Goal: Find specific page/section

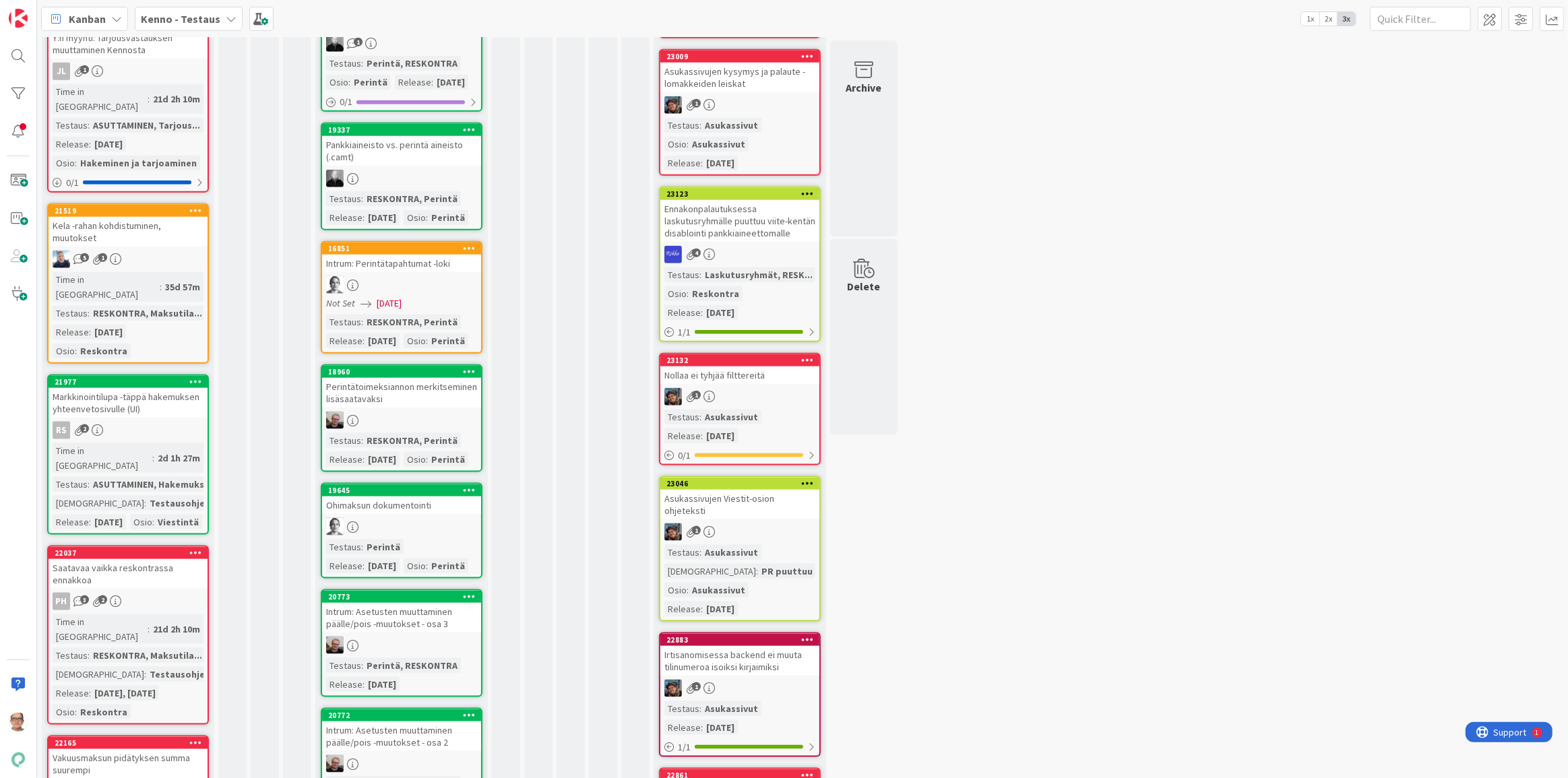
scroll to position [1898, 0]
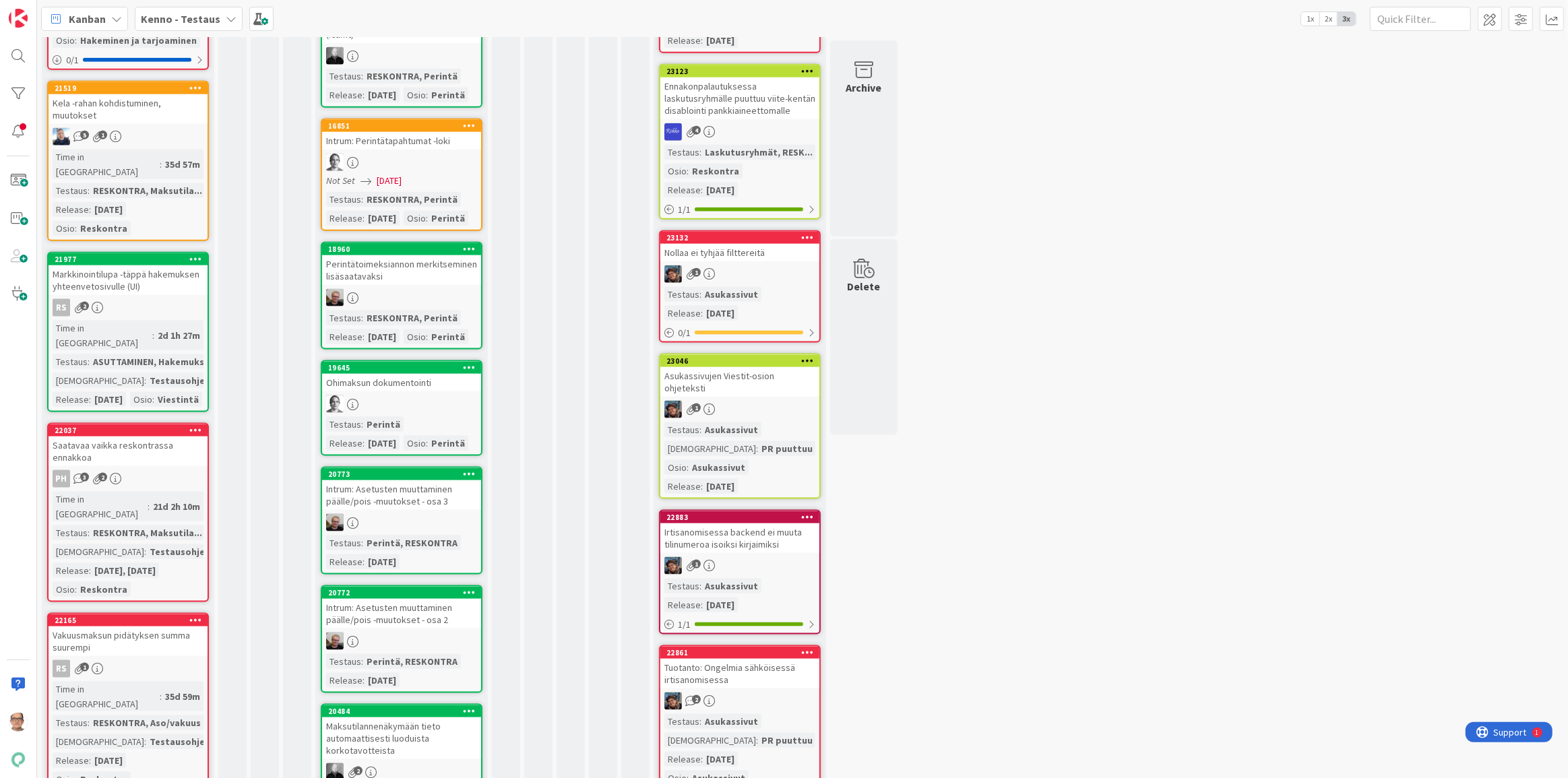
click at [137, 447] on div "RESKONTRA, Maksutila..." at bounding box center [148, 533] width 116 height 15
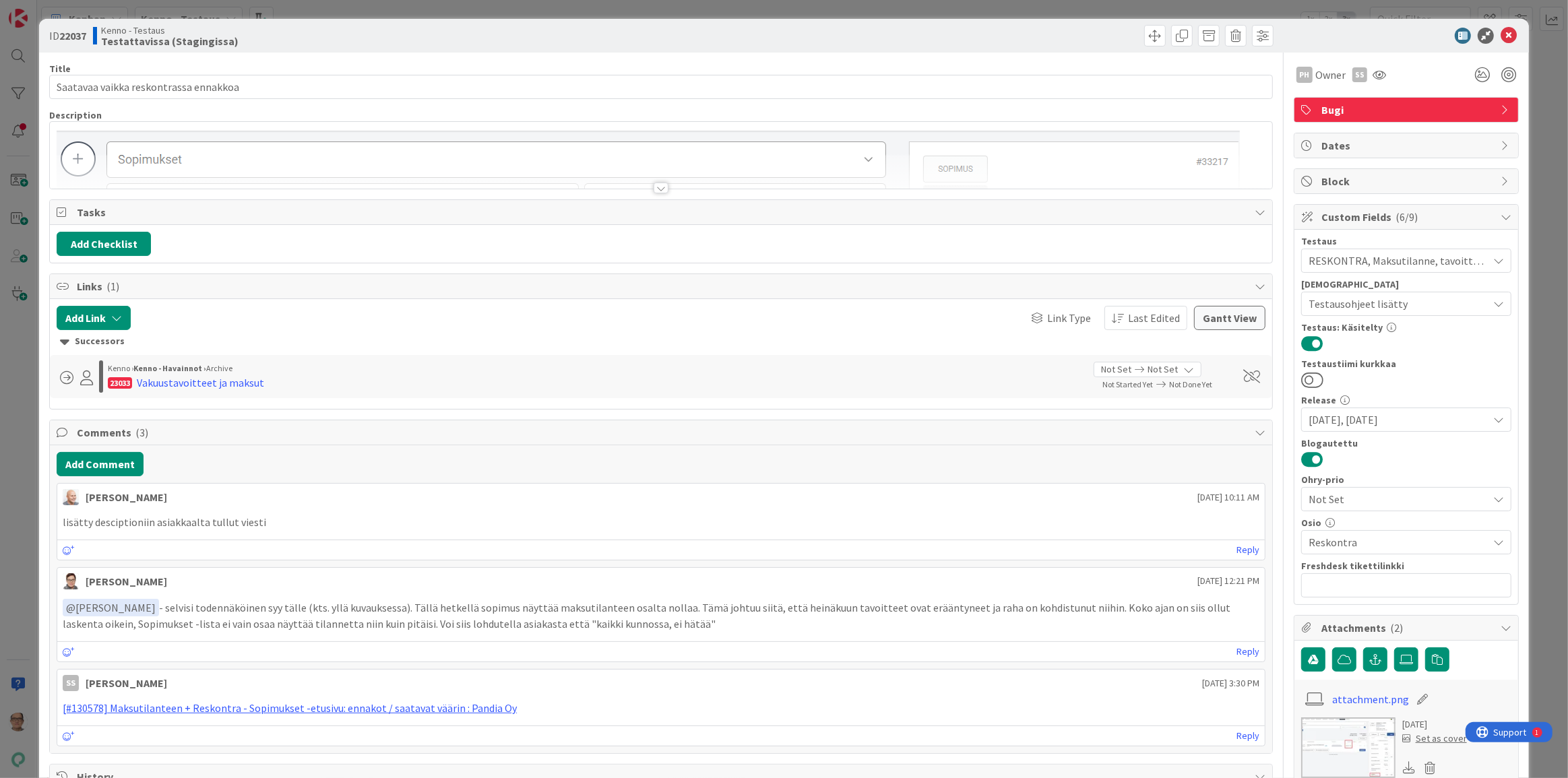
click at [654, 184] on div at bounding box center [661, 188] width 15 height 10
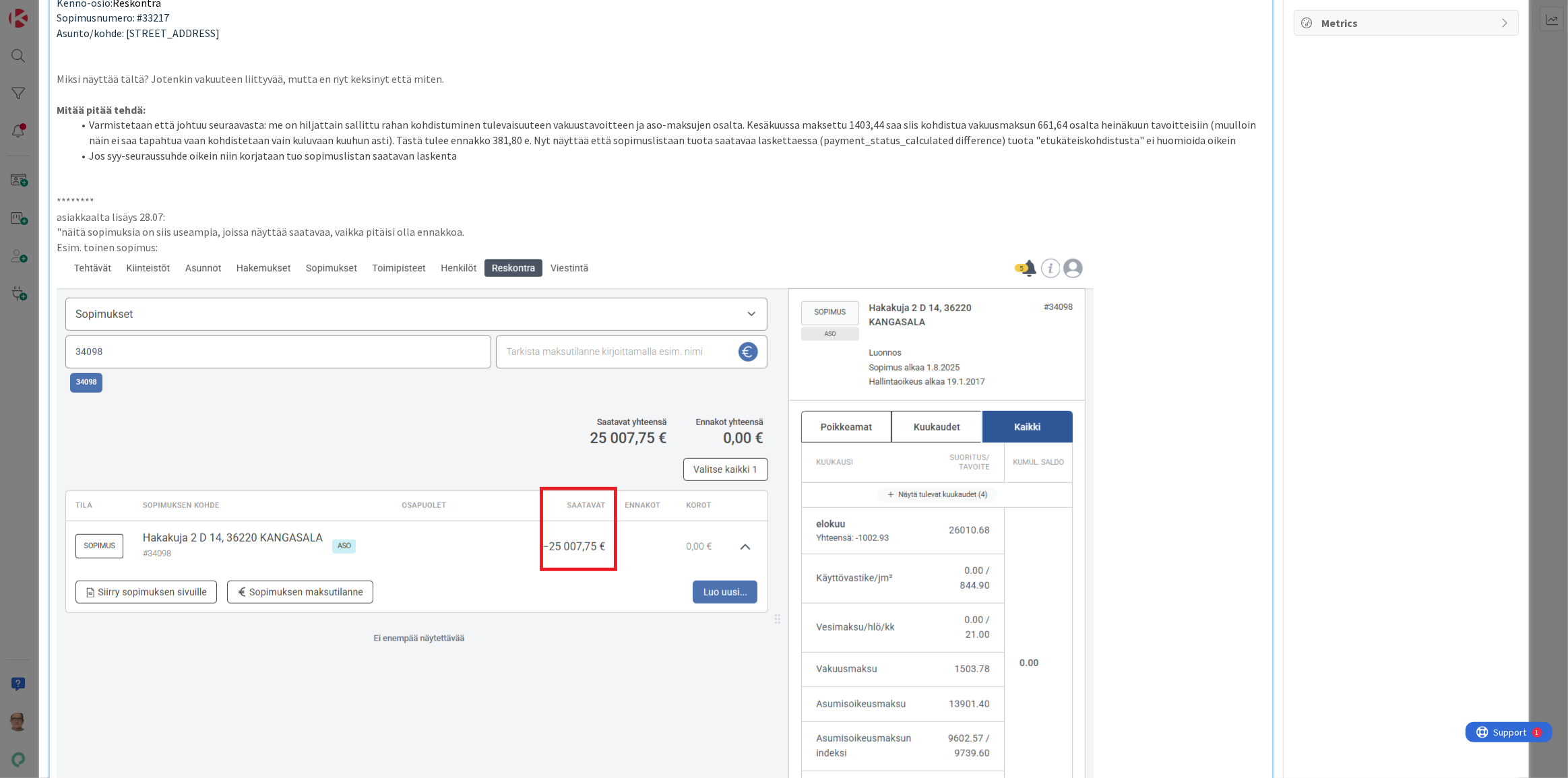
scroll to position [918, 0]
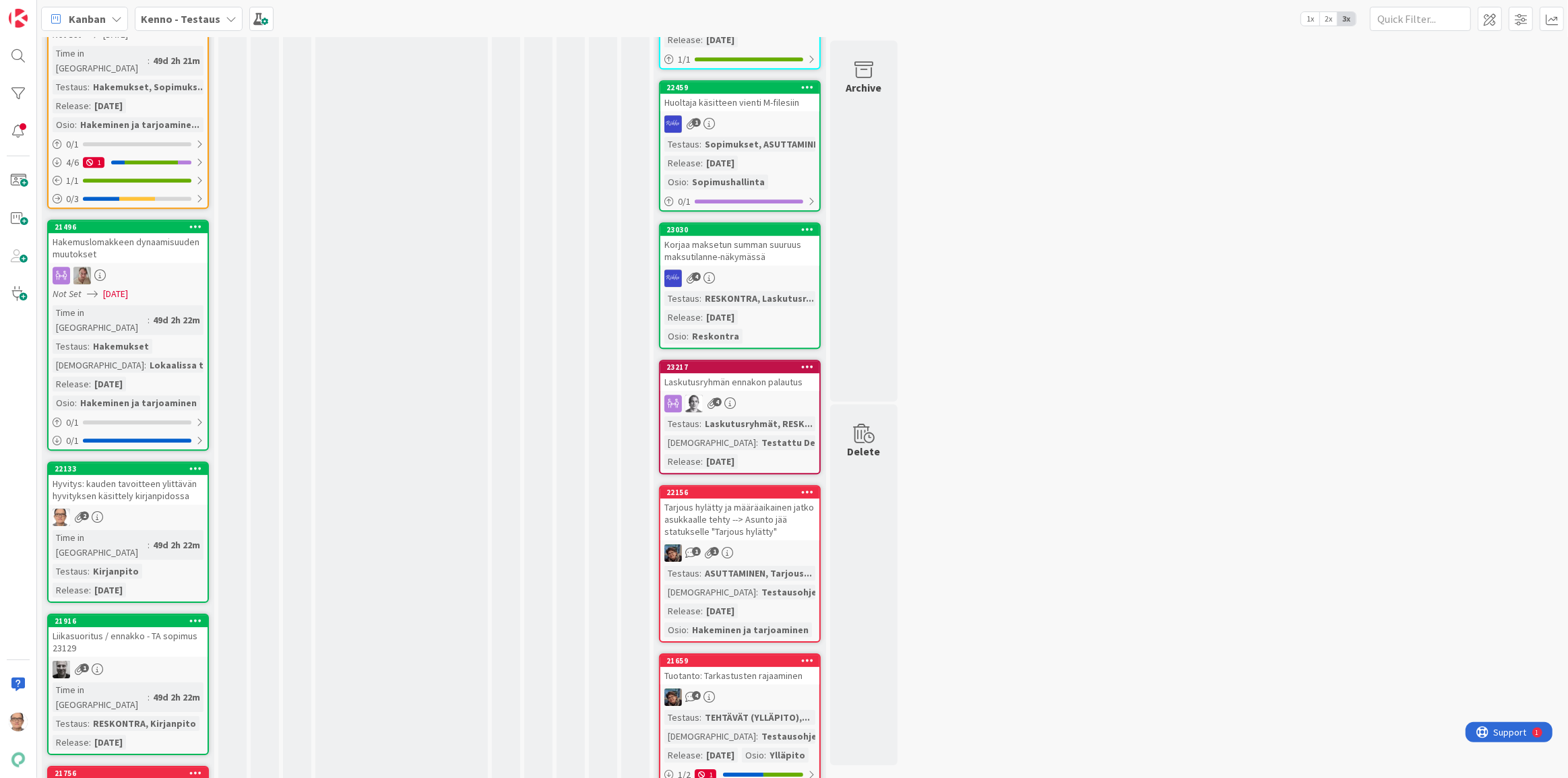
scroll to position [10356, 0]
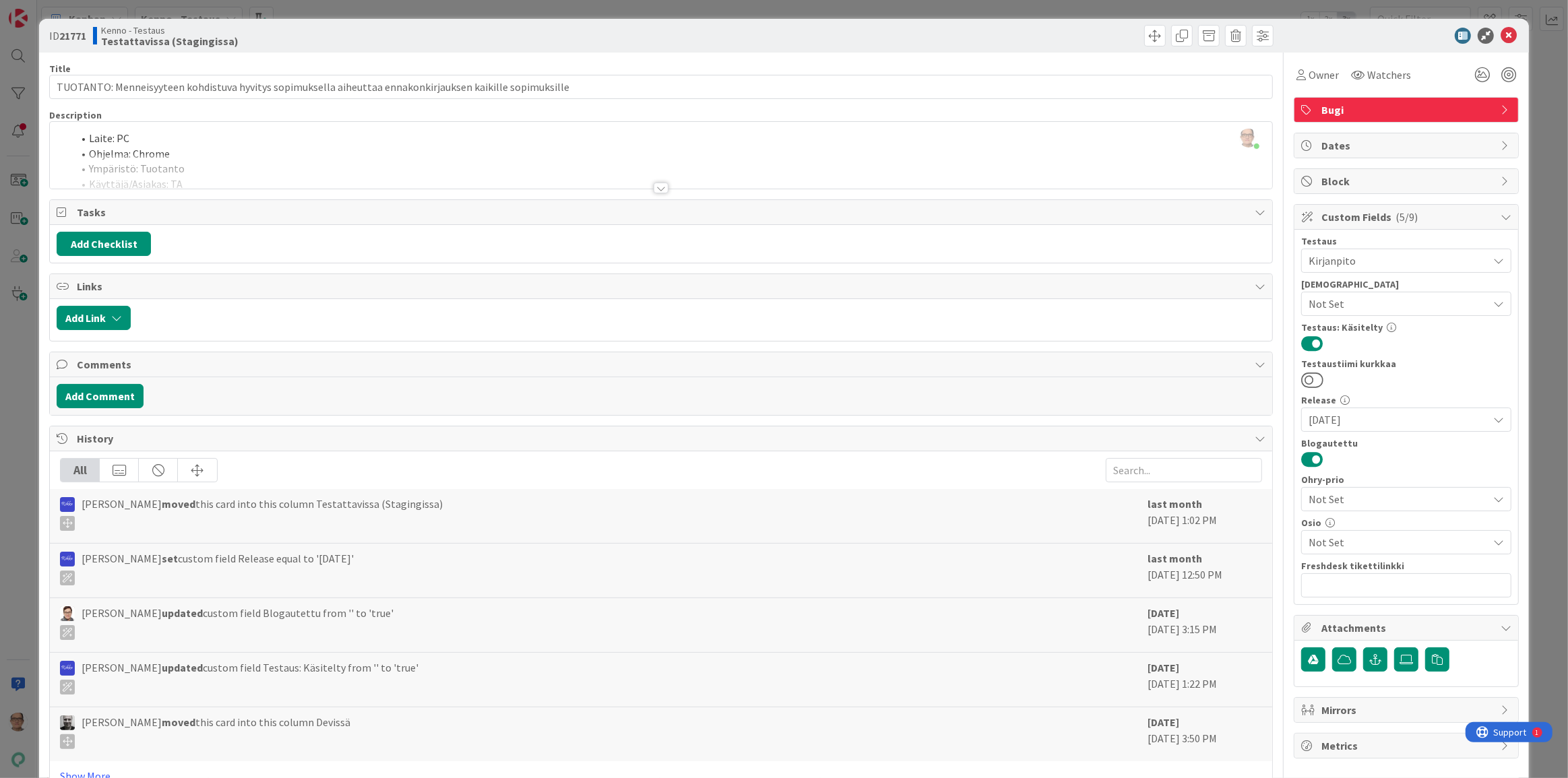
click at [655, 192] on div at bounding box center [661, 188] width 15 height 10
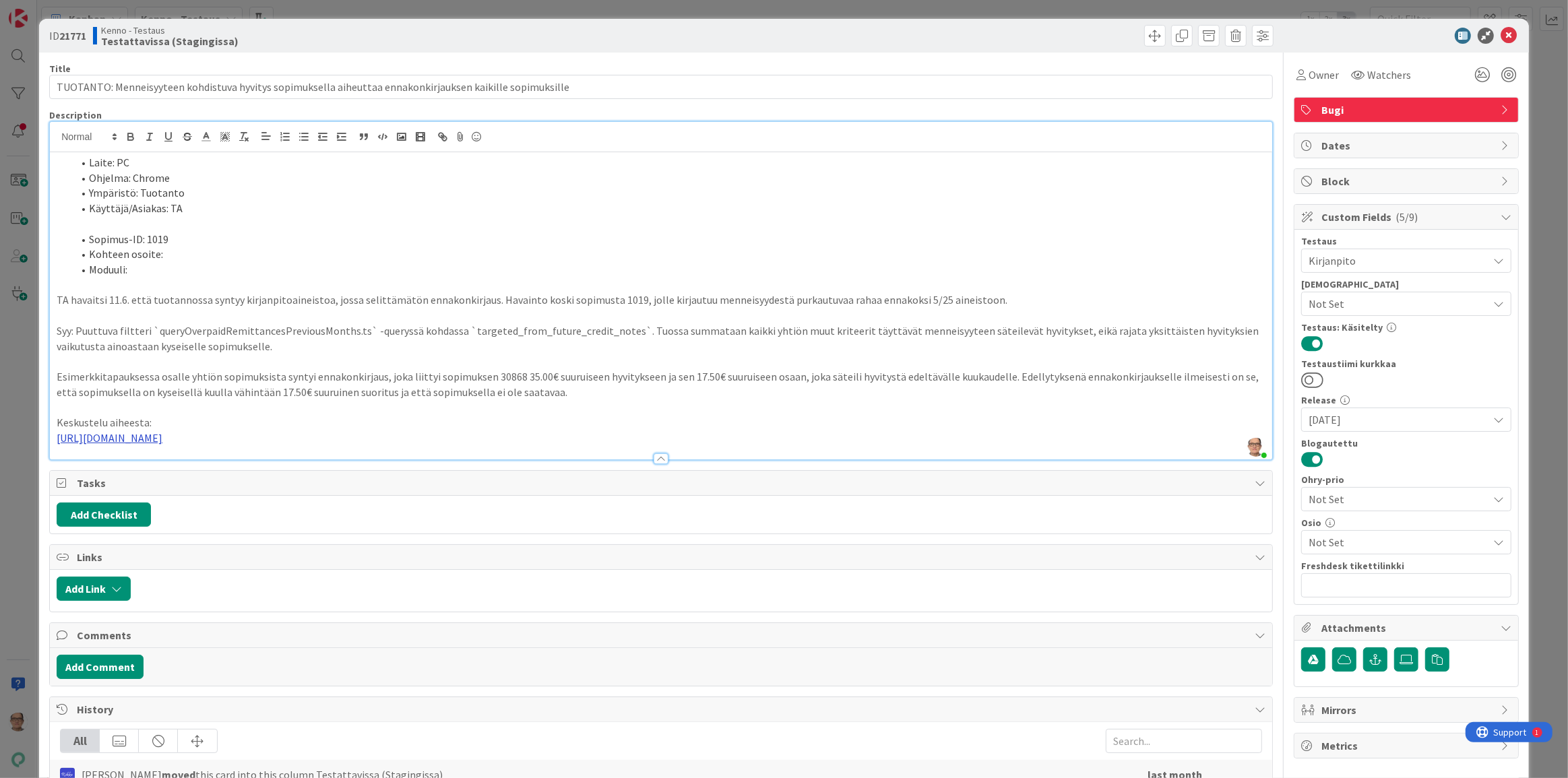
click at [162, 434] on link "https://pandiaoy.slack.com/archives/C07HUATJFU1/p1749641091883499" at bounding box center [109, 438] width 106 height 13
click at [183, 463] on link "https://pandiaoy.slack.com/archives/C07HUATJFU1/p1749641091883499" at bounding box center [185, 463] width 92 height 17
click at [1504, 31] on icon at bounding box center [1509, 36] width 16 height 16
